Goal: Task Accomplishment & Management: Manage account settings

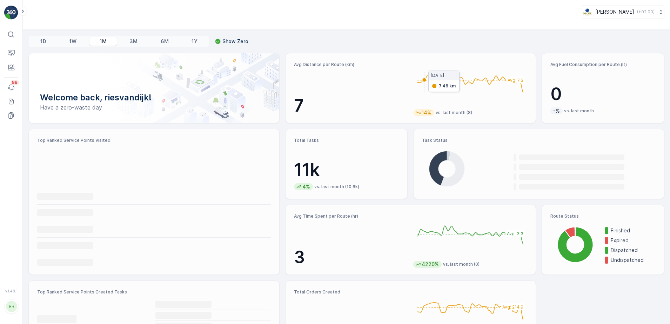
click at [13, 17] on img at bounding box center [11, 13] width 14 height 14
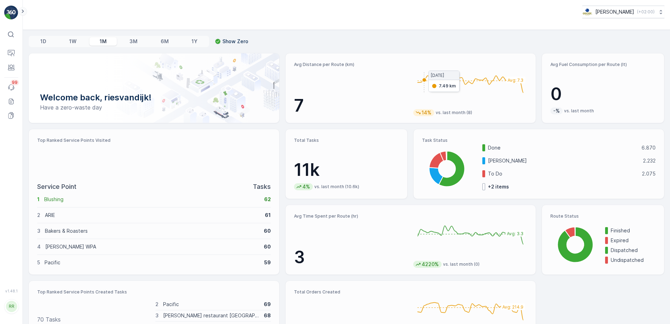
click at [22, 13] on icon at bounding box center [23, 11] width 8 height 8
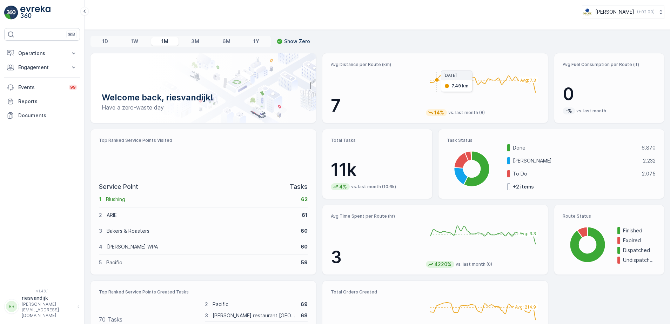
click at [67, 313] on p "[PERSON_NAME][EMAIL_ADDRESS][DOMAIN_NAME]" at bounding box center [48, 310] width 52 height 17
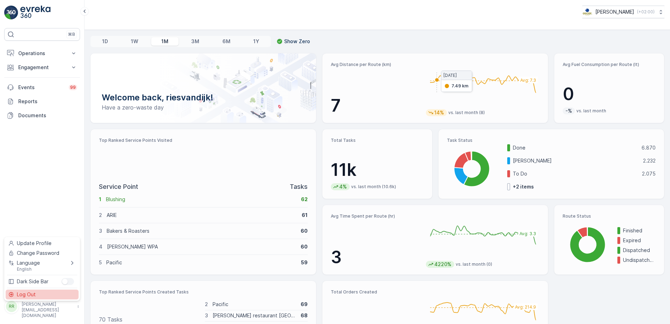
click at [34, 297] on span "Log Out" at bounding box center [26, 294] width 19 height 7
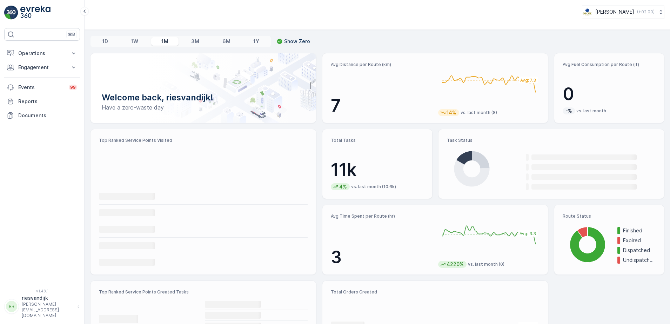
click at [41, 302] on p "riesvandijk" at bounding box center [48, 297] width 52 height 7
